Goal: Task Accomplishment & Management: Use online tool/utility

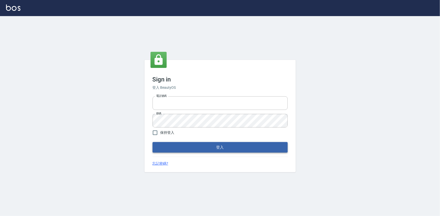
type input "0922670776"
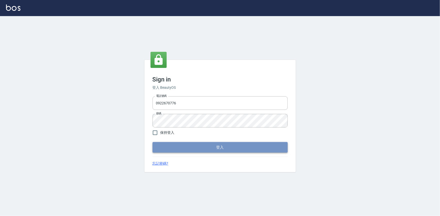
click at [187, 145] on button "登入" at bounding box center [219, 147] width 135 height 11
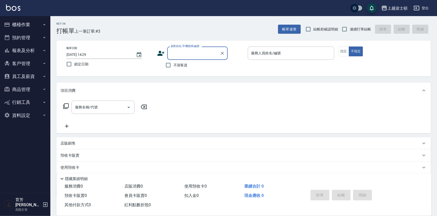
click at [173, 55] on input "顧客姓名/手機號碼/編號" at bounding box center [194, 53] width 48 height 9
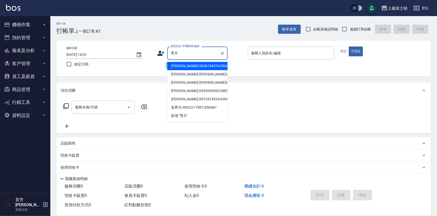
click at [188, 51] on input "秀月" at bounding box center [194, 53] width 48 height 9
type input "秀"
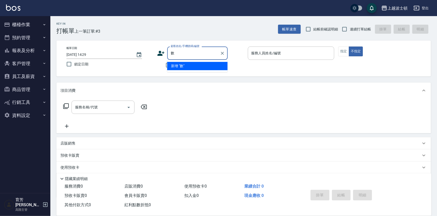
type input "樹"
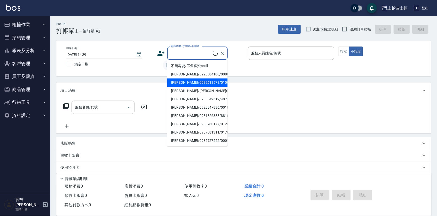
click at [166, 65] on input "不留客資" at bounding box center [168, 65] width 11 height 11
checkbox input "true"
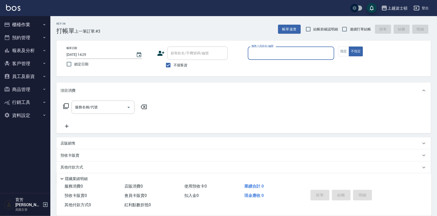
click at [274, 56] on input "服務人員姓名/編號" at bounding box center [291, 53] width 82 height 9
type input "思思-35"
type button "false"
click at [106, 115] on div "服務名稱/代號 服務名稱/代號" at bounding box center [105, 115] width 90 height 29
click at [108, 111] on input "服務名稱/代號" at bounding box center [99, 107] width 51 height 9
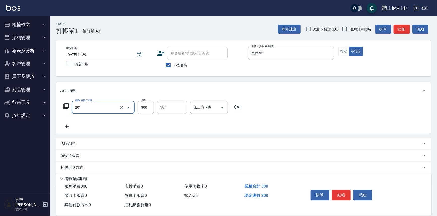
type input "洗髮(201)"
click at [175, 113] on div "Nico-3 洗-1" at bounding box center [172, 107] width 30 height 13
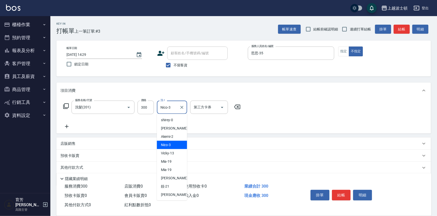
click at [181, 114] on ul "shirey -0 [PERSON_NAME] -1 Akemi -2 Nico -3 Vicky -13 Mia -19 Mia -19 燕如 -20 靚 …" at bounding box center [172, 157] width 30 height 87
click at [173, 108] on input "Nico-3" at bounding box center [168, 107] width 18 height 9
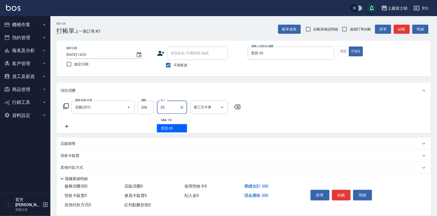
type input "思思-35"
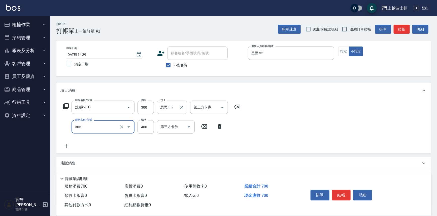
type input "剪髮(305)"
click at [136, 125] on div "服務名稱/代號 剪髮(305) 服務名稱/代號 價格 400 價格 第三方卡券 第三方卡券" at bounding box center [143, 127] width 166 height 14
click at [148, 127] on input "400" at bounding box center [146, 127] width 16 height 14
type input "350"
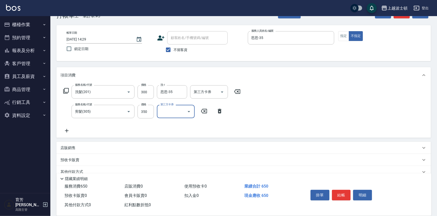
scroll to position [23, 0]
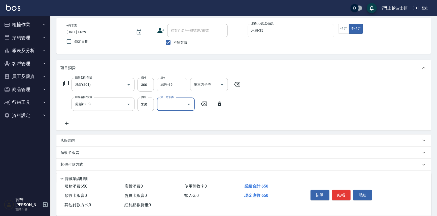
click at [95, 137] on div "店販銷售" at bounding box center [243, 141] width 375 height 12
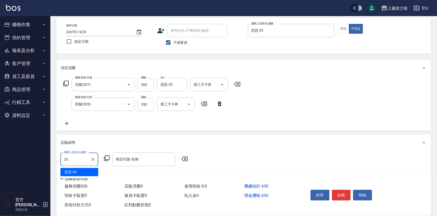
type input "思思-35"
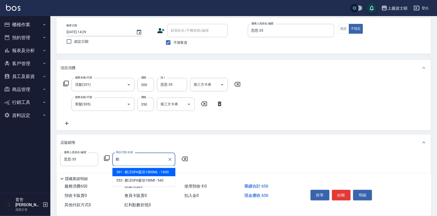
click at [149, 172] on span "361 - 酷涼SPA髮浴1000ML - 1600" at bounding box center [143, 172] width 63 height 8
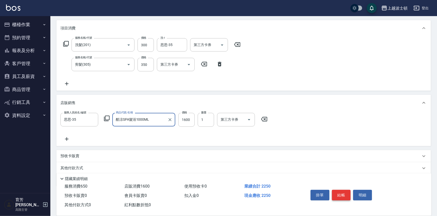
scroll to position [80, 0]
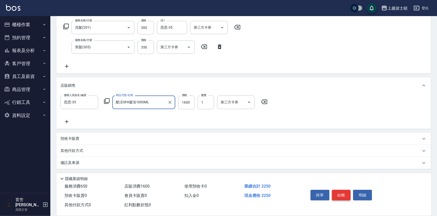
type input "酷涼SPA髮浴1000ML"
click at [341, 194] on button "結帳" at bounding box center [341, 195] width 19 height 11
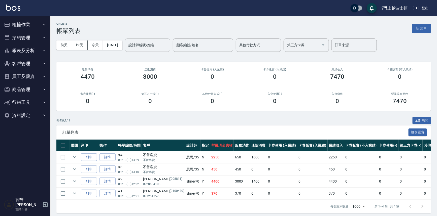
click at [164, 51] on div "設計師編號/姓名" at bounding box center [147, 45] width 45 height 13
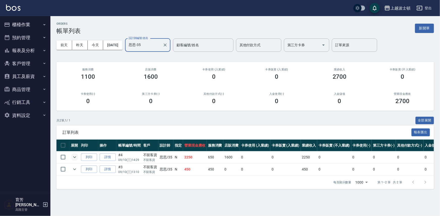
type input "思思-35"
click at [73, 157] on icon "expand row" at bounding box center [75, 157] width 6 height 6
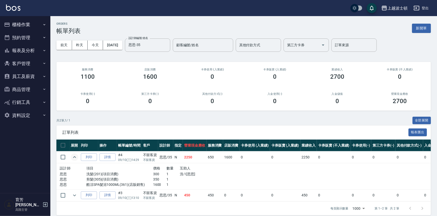
click at [73, 157] on icon "expand row" at bounding box center [75, 157] width 6 height 6
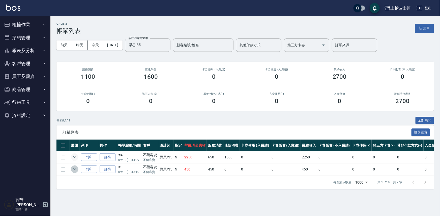
click at [74, 169] on icon "expand row" at bounding box center [75, 170] width 6 height 6
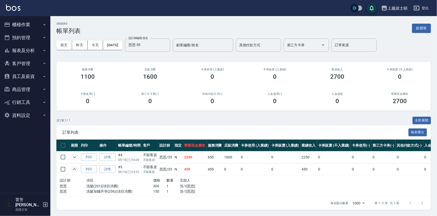
click at [73, 169] on icon "expand row" at bounding box center [75, 170] width 6 height 6
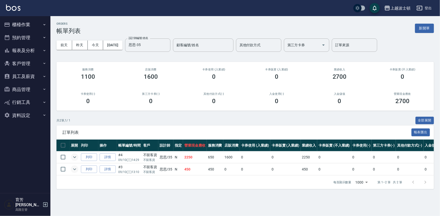
click at [18, 9] on img at bounding box center [13, 8] width 14 height 6
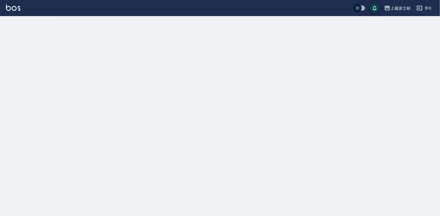
click at [18, 9] on img at bounding box center [13, 8] width 14 height 6
